Goal: Obtain resource: Obtain resource

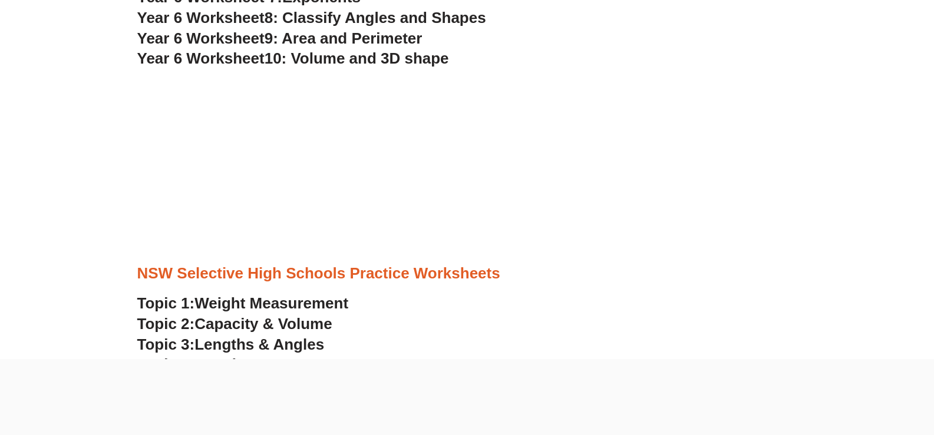
scroll to position [3067, 0]
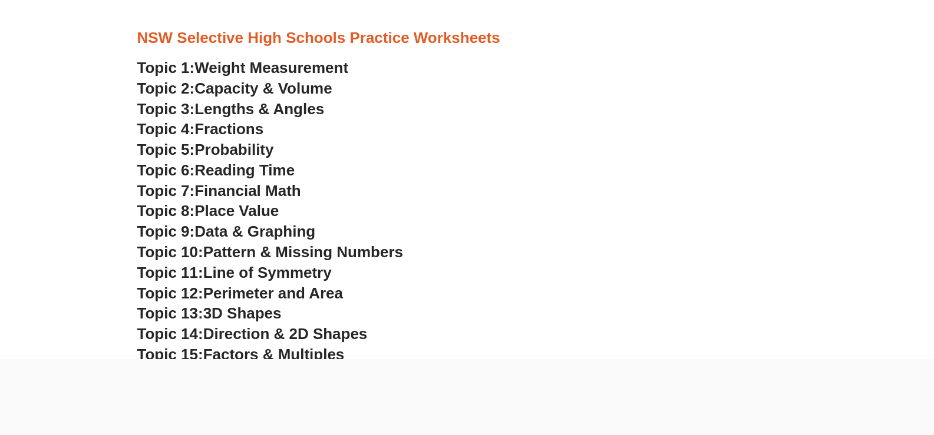
click at [265, 192] on span "Financial Math" at bounding box center [247, 191] width 106 height 18
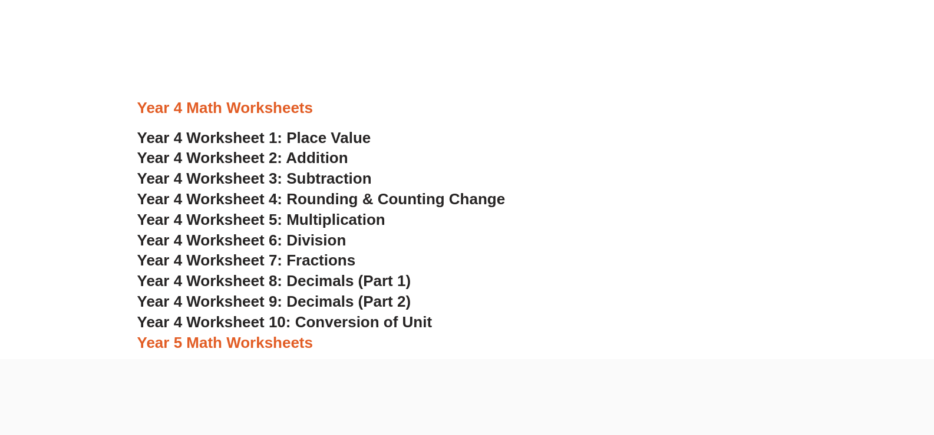
scroll to position [1004, 0]
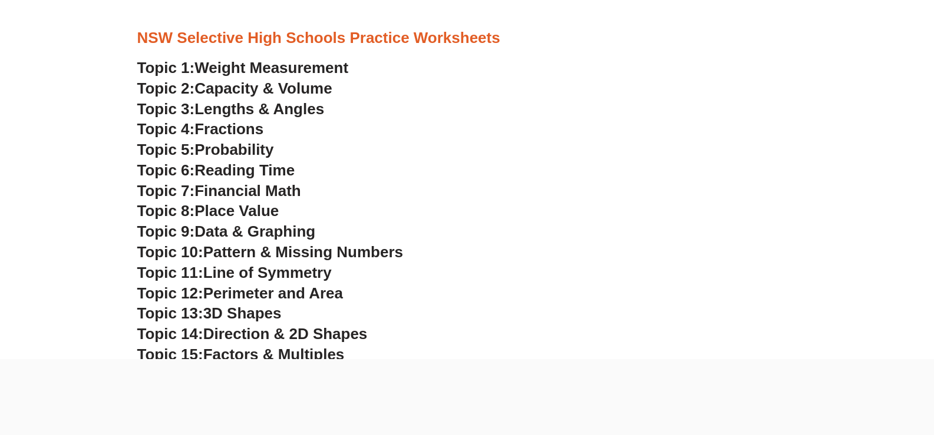
scroll to position [3125, 0]
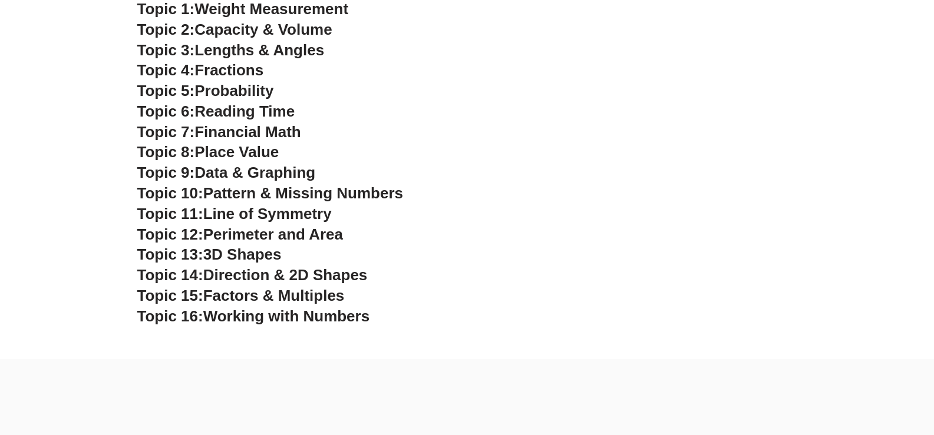
click at [320, 232] on span "Perimeter and Area" at bounding box center [273, 235] width 140 height 18
click at [292, 319] on span "Working with Numbers" at bounding box center [286, 317] width 166 height 18
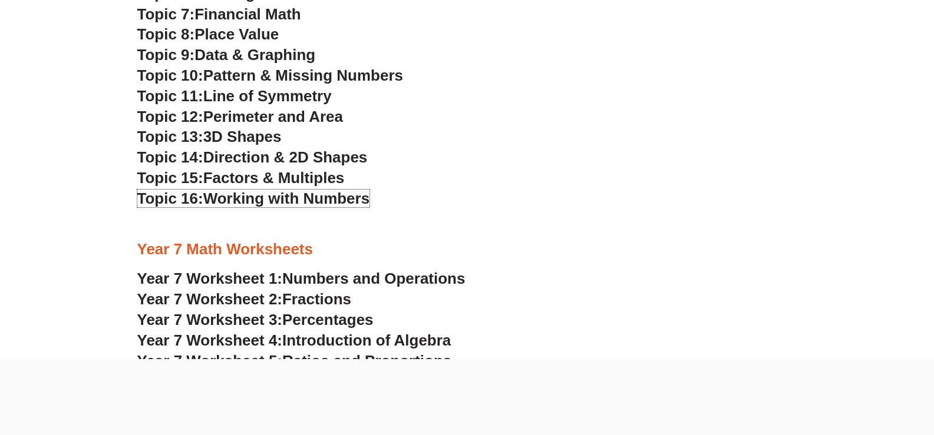
scroll to position [3361, 0]
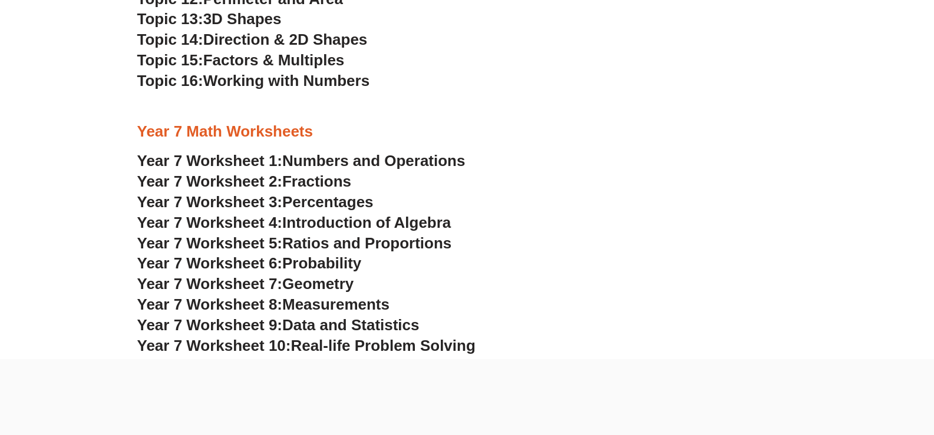
click at [372, 302] on span "Measurements" at bounding box center [335, 305] width 107 height 18
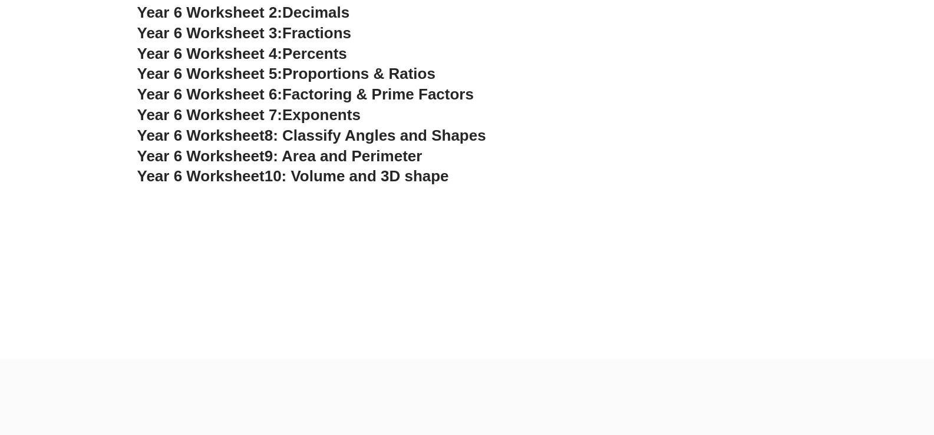
scroll to position [2654, 0]
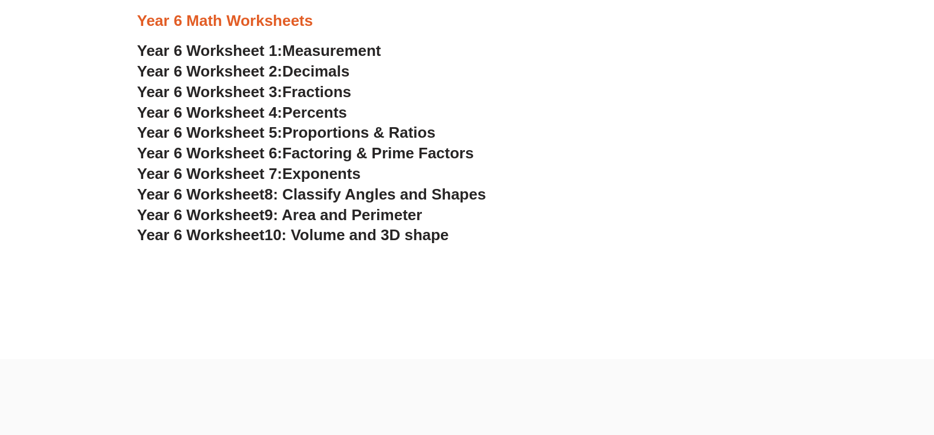
click at [352, 214] on span "9: Area and Perimeter" at bounding box center [344, 215] width 158 height 18
click at [351, 172] on span "Exponents" at bounding box center [321, 174] width 78 height 18
click at [331, 51] on span "Measurement" at bounding box center [331, 51] width 99 height 18
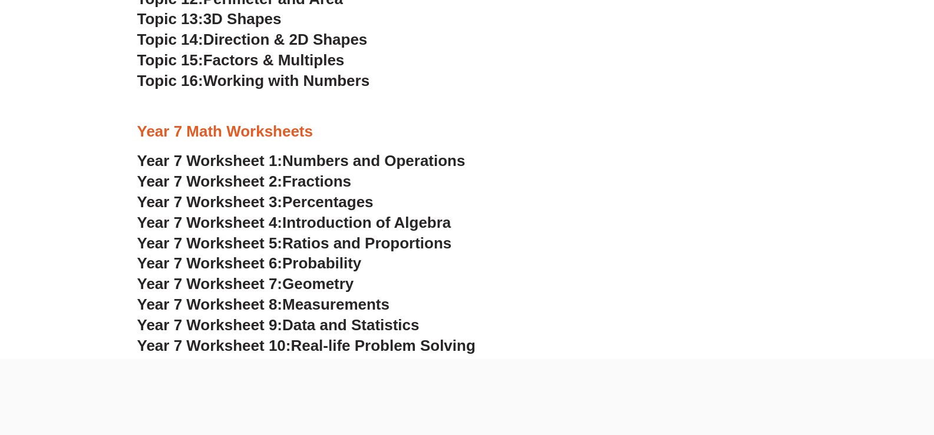
scroll to position [3479, 0]
